Goal: Navigation & Orientation: Go to known website

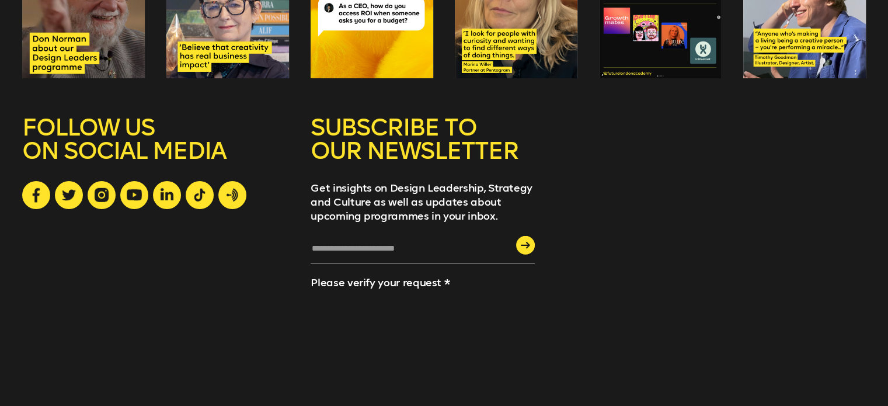
scroll to position [3242, 0]
